Goal: Go to known website: Access a specific website the user already knows

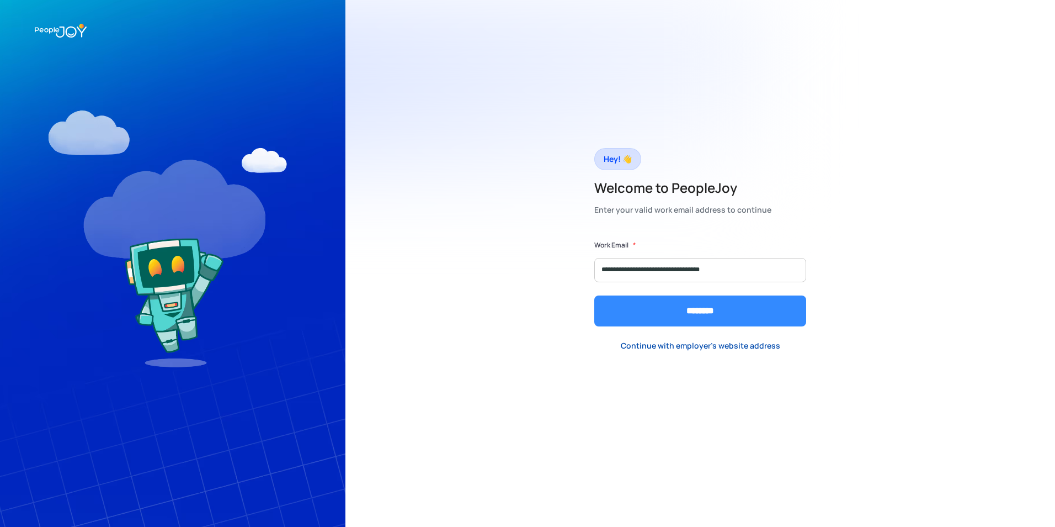
type input "**********"
click at [721, 312] on input "********" at bounding box center [700, 310] width 212 height 31
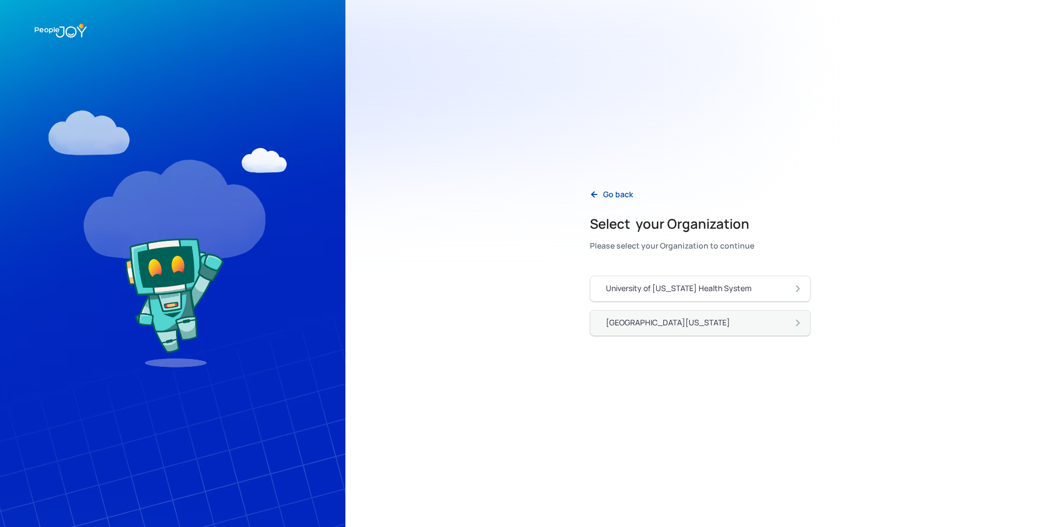
click at [709, 327] on div "[GEOGRAPHIC_DATA][US_STATE]" at bounding box center [705, 323] width 198 height 12
